Goal: Navigation & Orientation: Find specific page/section

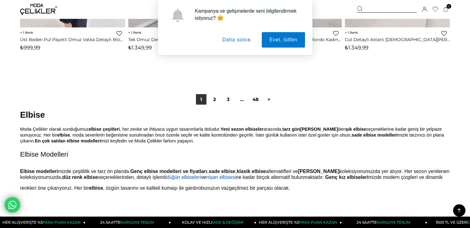
scroll to position [3828, 0]
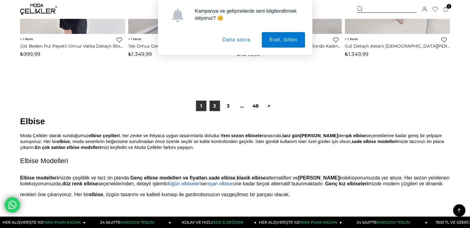
click at [213, 108] on link "2" at bounding box center [214, 106] width 10 height 10
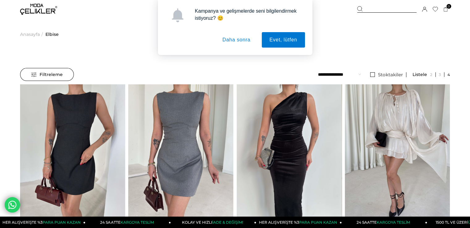
click at [241, 40] on button "Daha sonra" at bounding box center [237, 39] width 44 height 15
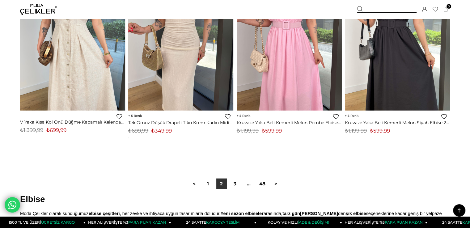
scroll to position [3859, 0]
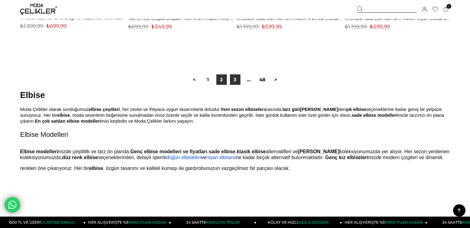
click at [237, 78] on link "3" at bounding box center [235, 79] width 10 height 10
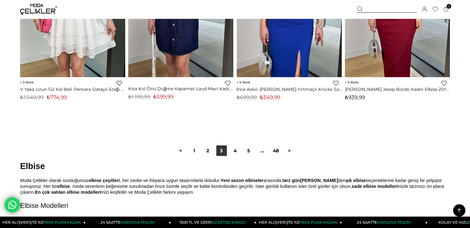
scroll to position [3921, 0]
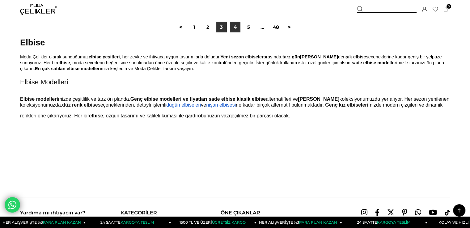
click at [237, 31] on link "4" at bounding box center [235, 27] width 10 height 10
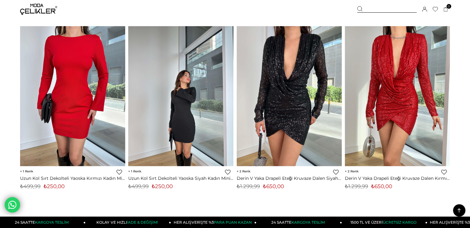
scroll to position [3890, 0]
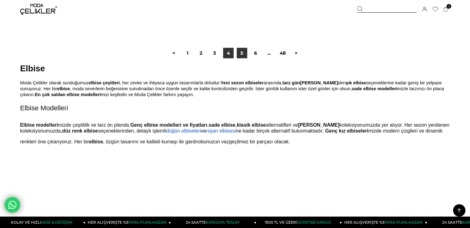
click at [244, 52] on link "5" at bounding box center [241, 53] width 10 height 10
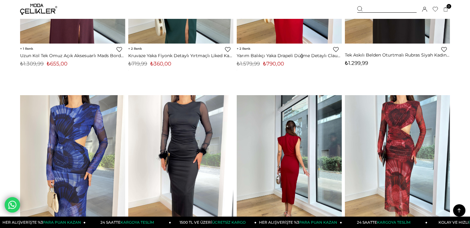
scroll to position [556, 0]
